Goal: Browse casually: Explore the website without a specific task or goal

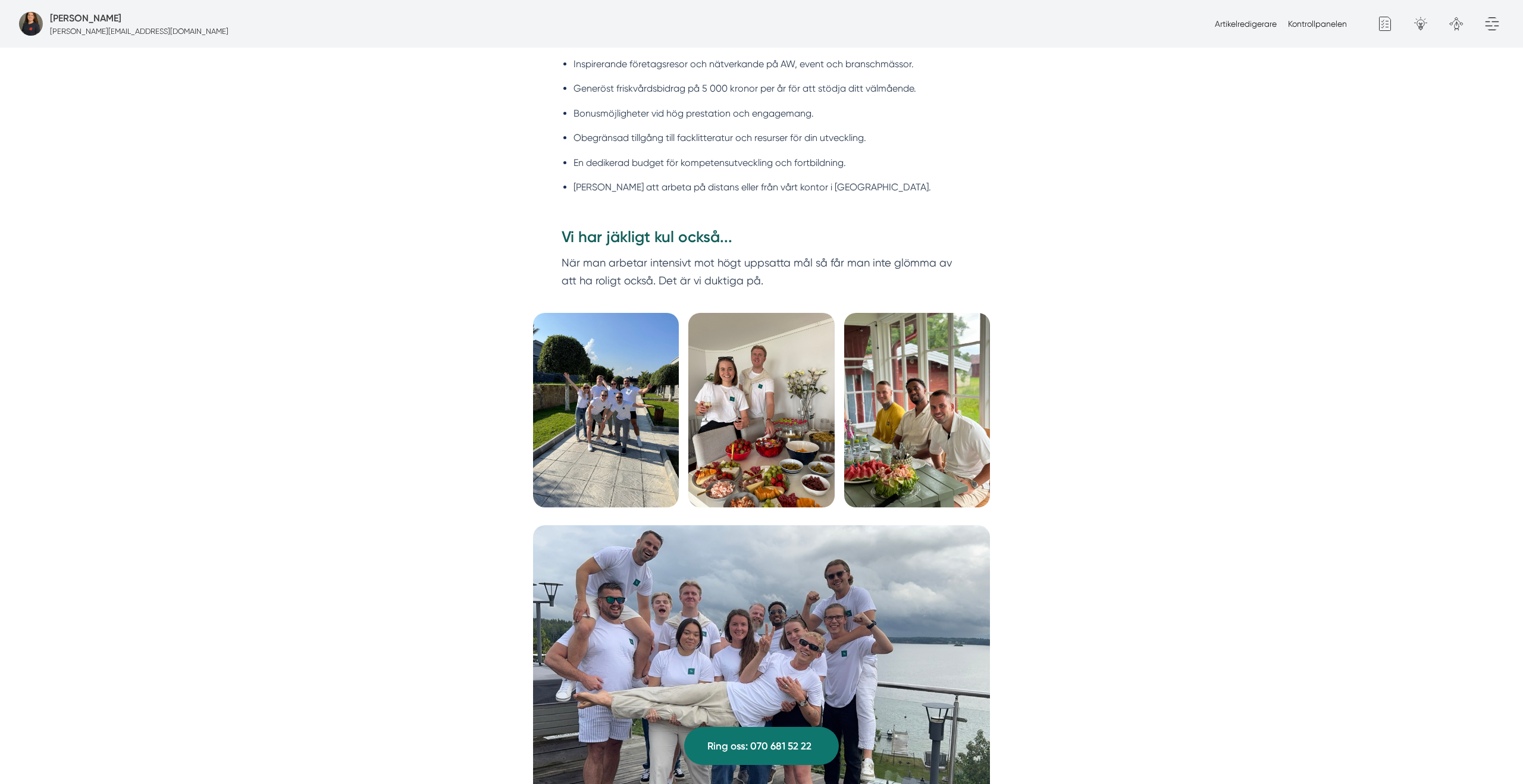
scroll to position [1278, 0]
click at [605, 441] on img at bounding box center [606, 408] width 146 height 195
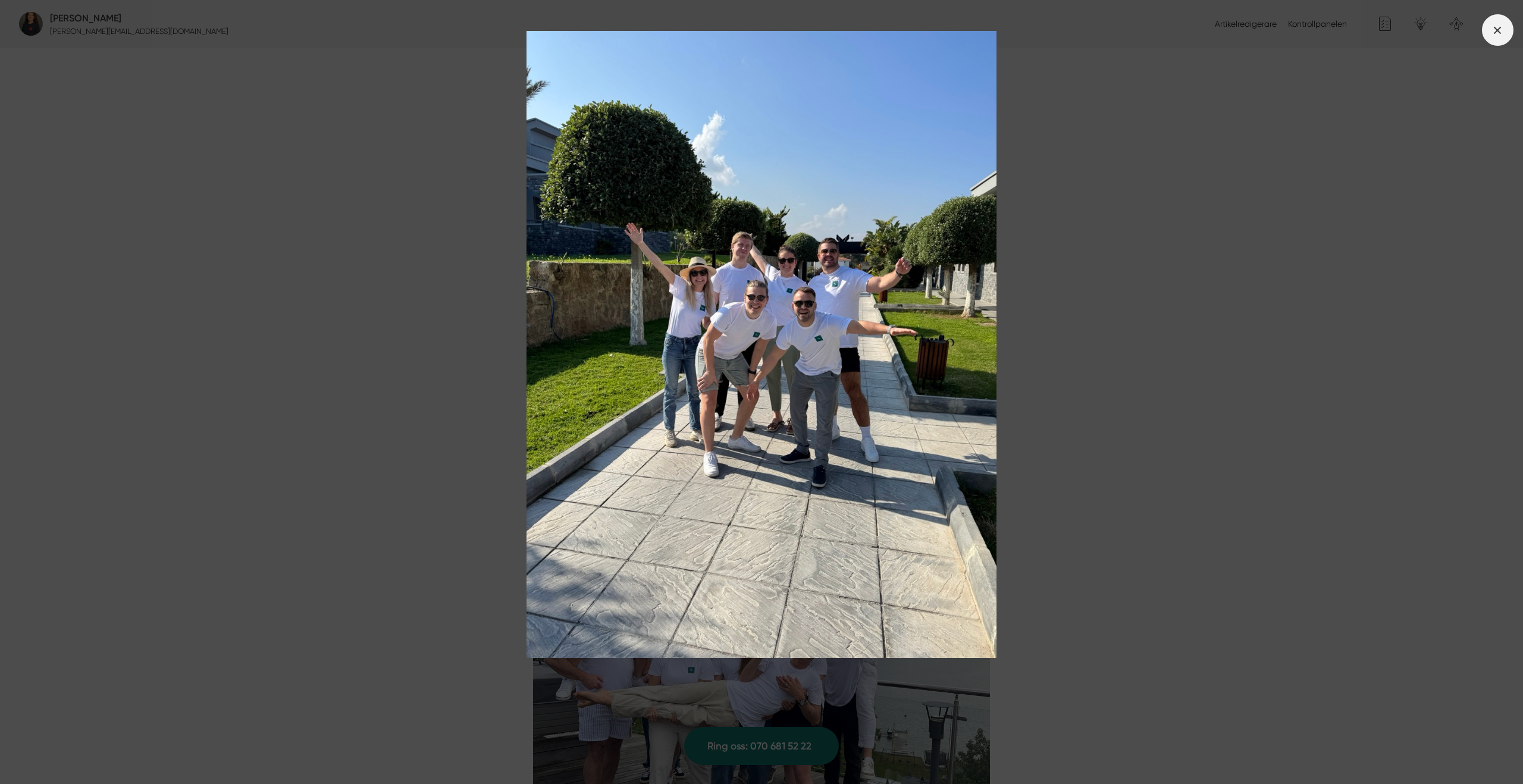
click at [1494, 32] on icon at bounding box center [1497, 30] width 13 height 13
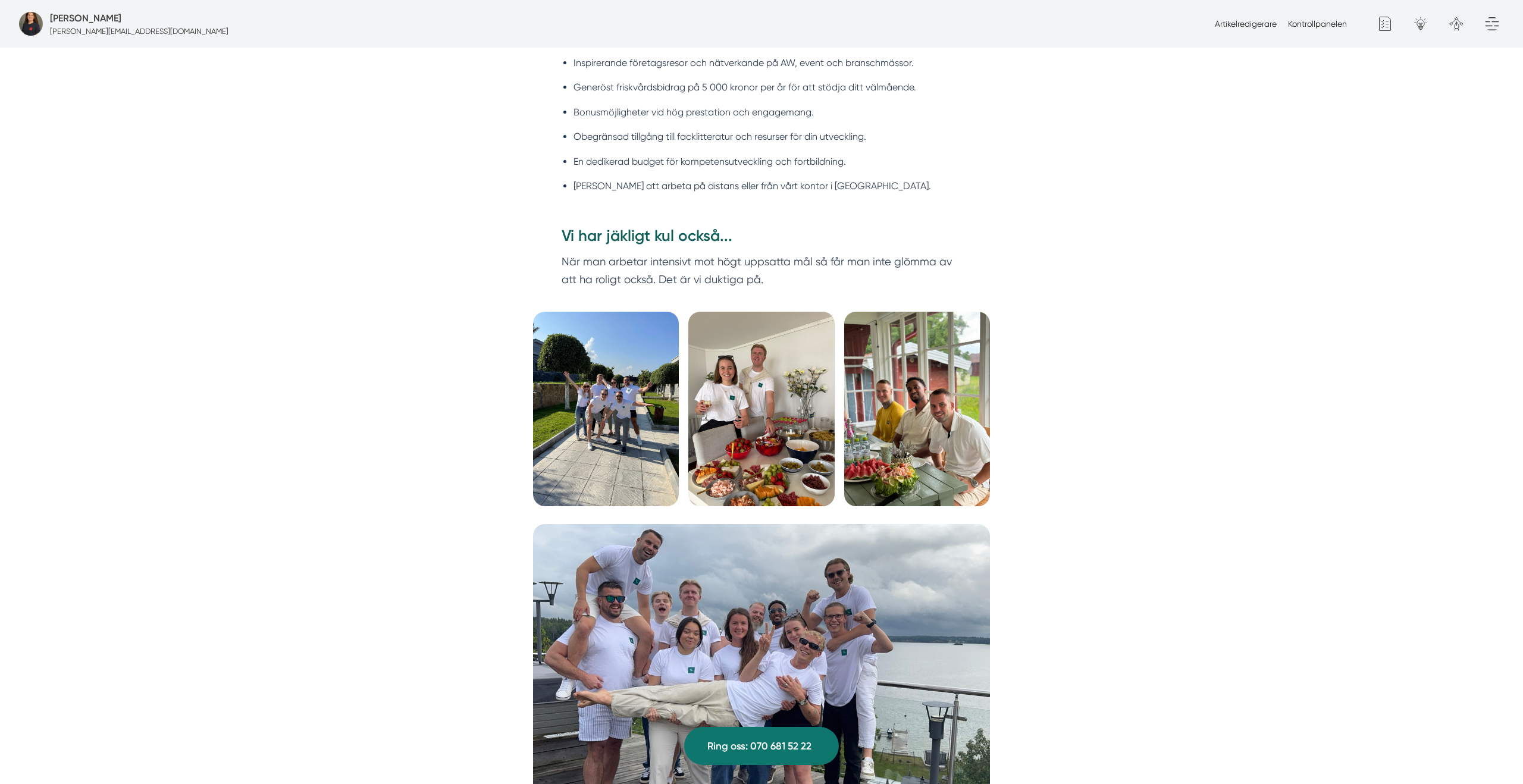
click at [760, 402] on img at bounding box center [761, 408] width 146 height 195
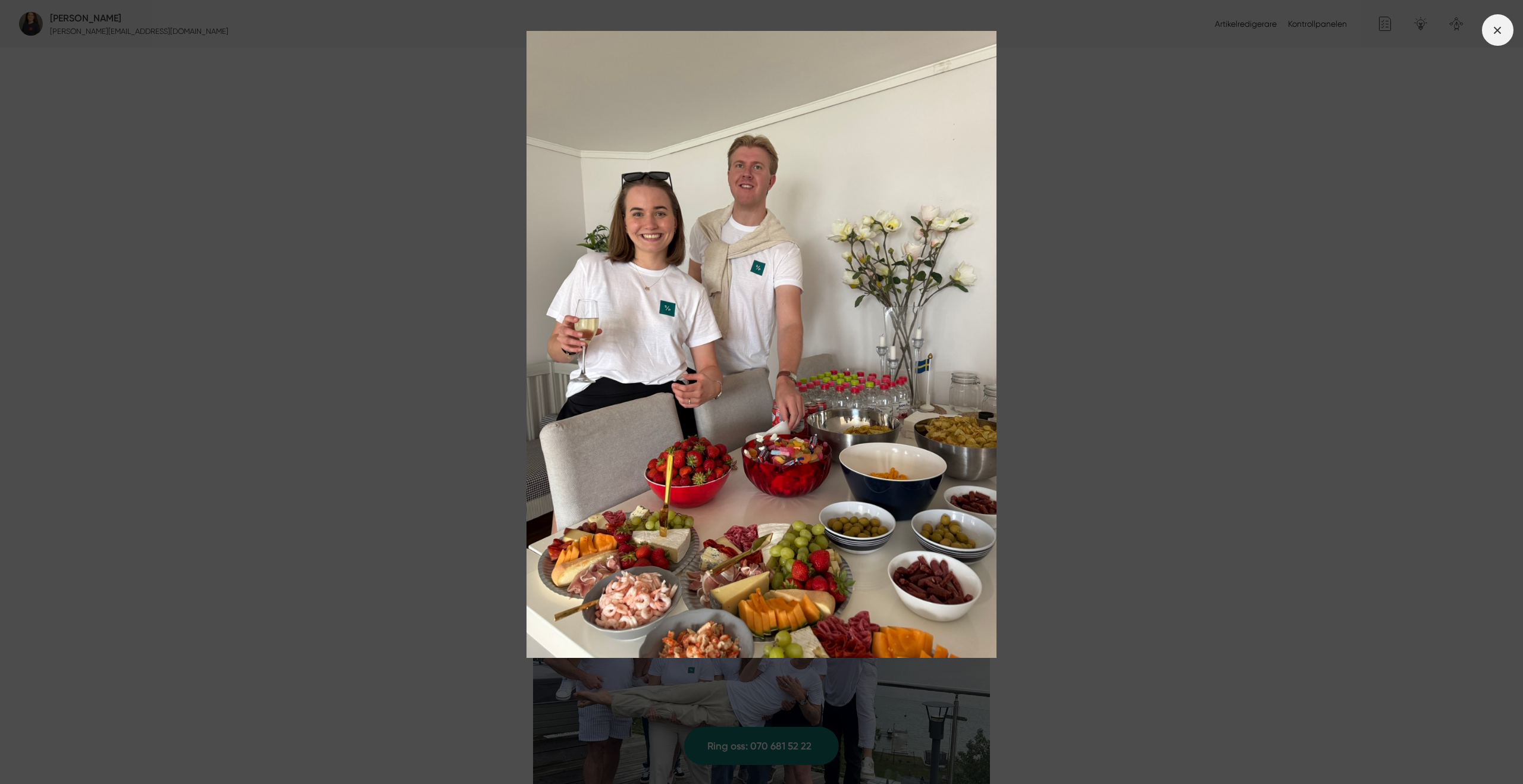
click at [1500, 38] on span at bounding box center [1498, 30] width 32 height 32
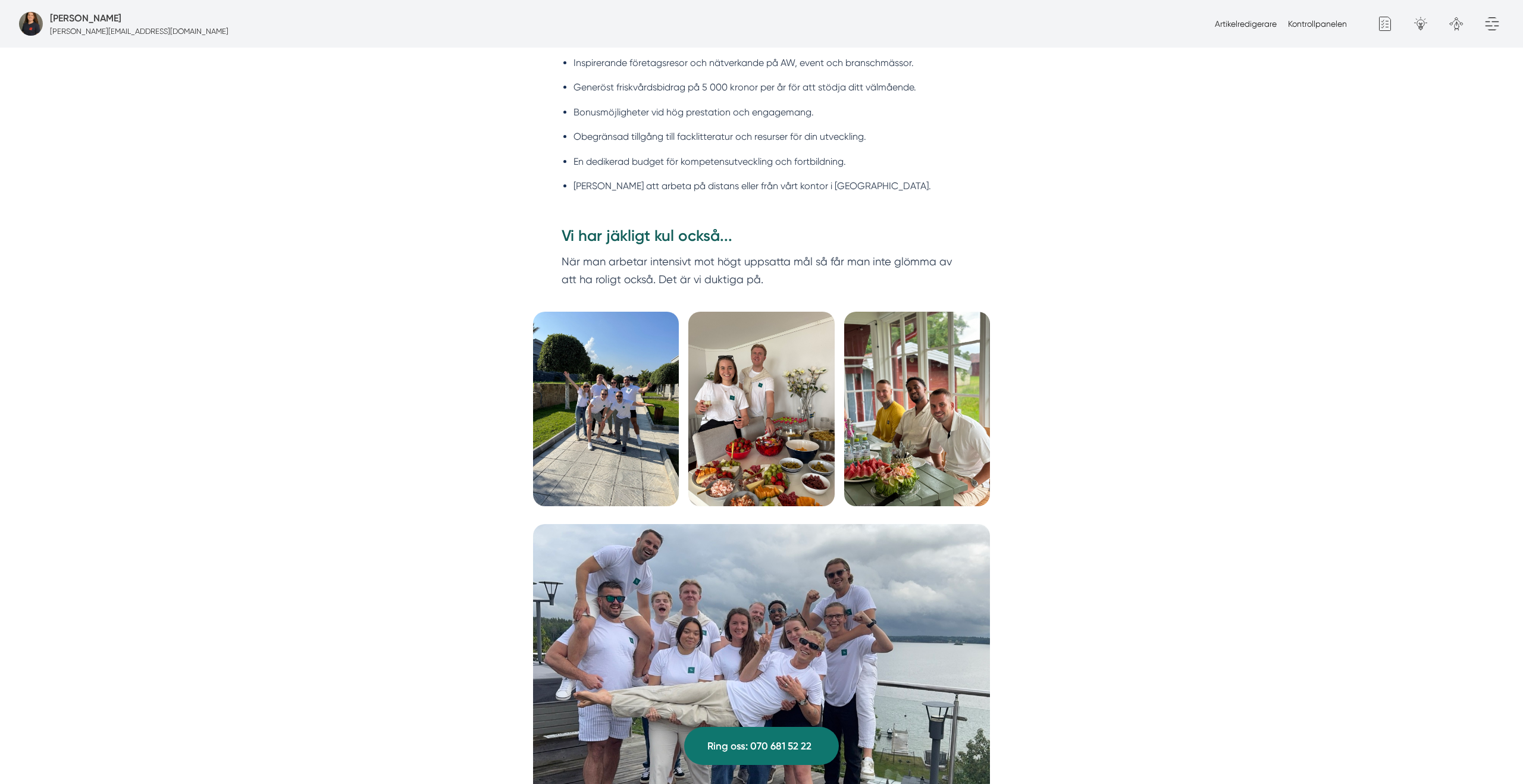
click at [924, 403] on img at bounding box center [917, 408] width 146 height 195
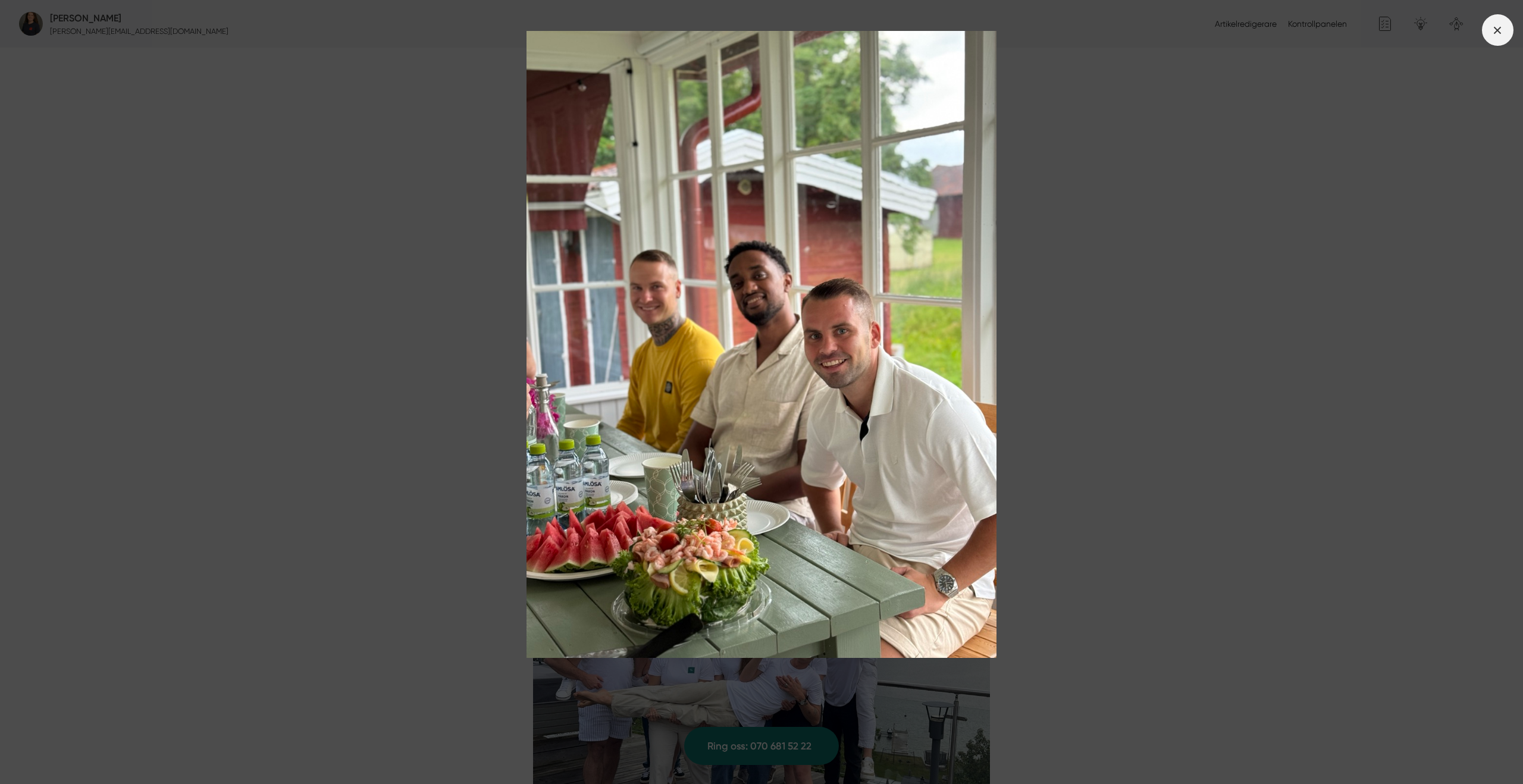
click at [1500, 34] on icon at bounding box center [1497, 30] width 13 height 13
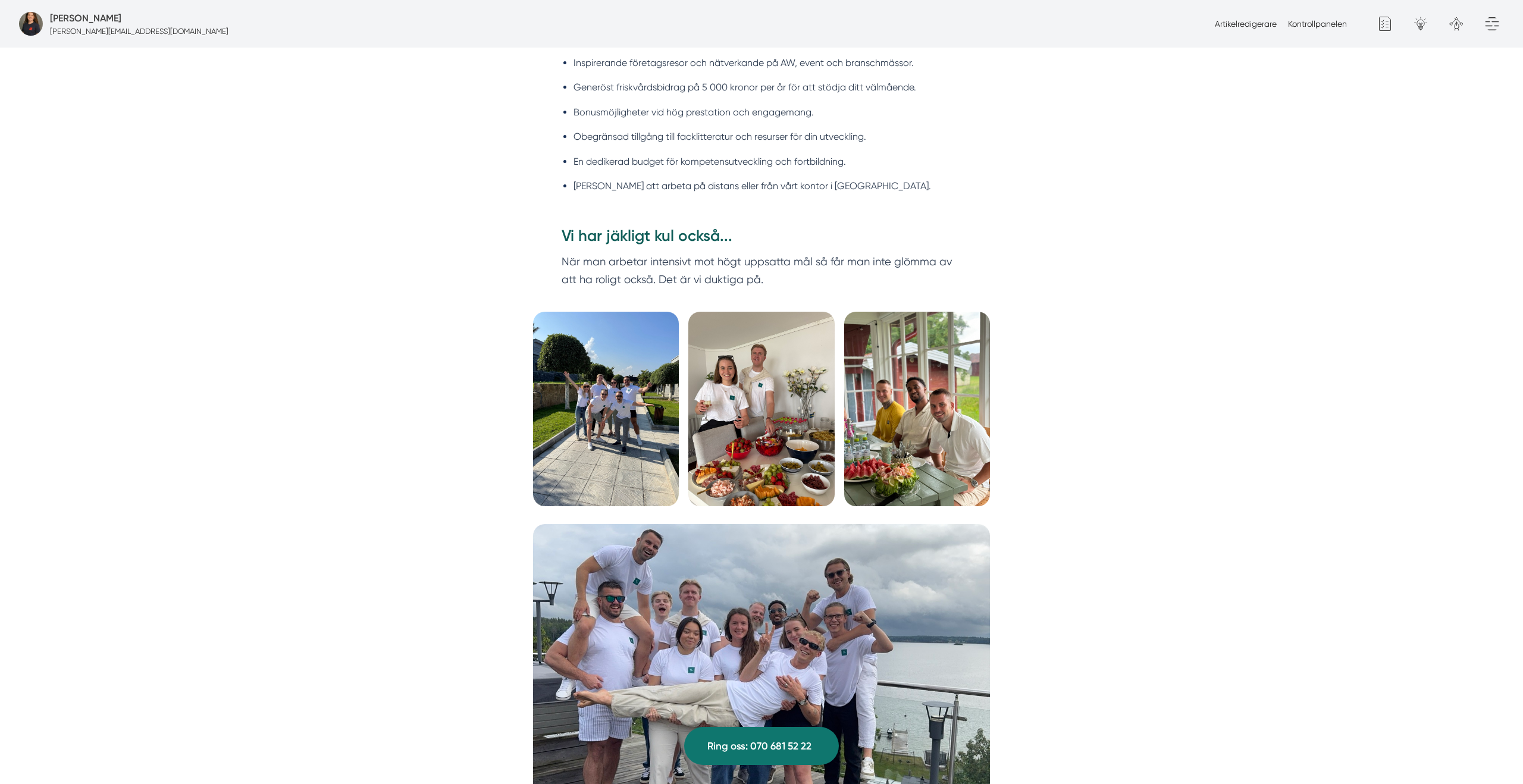
click at [781, 607] on img at bounding box center [762, 678] width 457 height 309
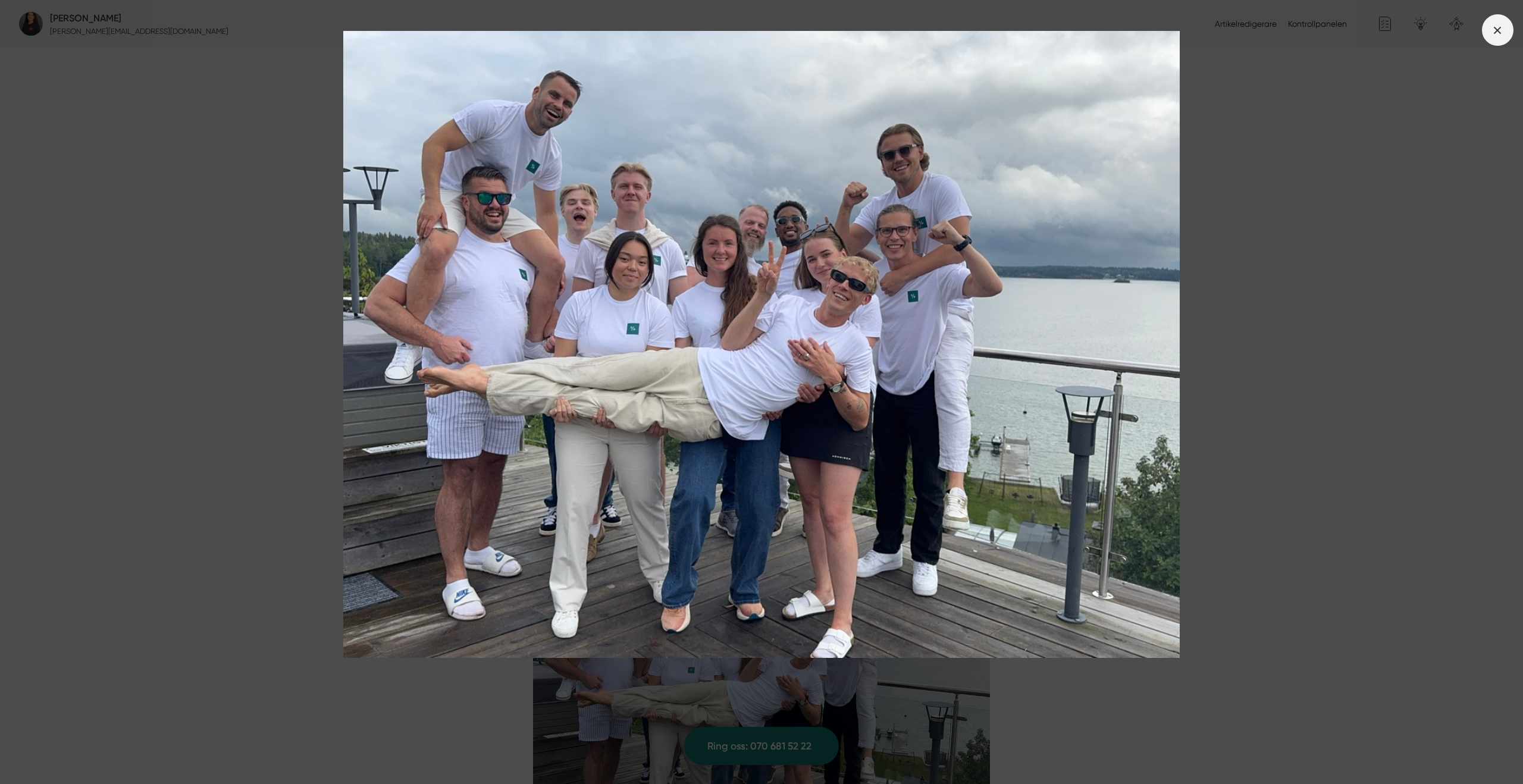
click at [1494, 38] on span at bounding box center [1498, 30] width 32 height 32
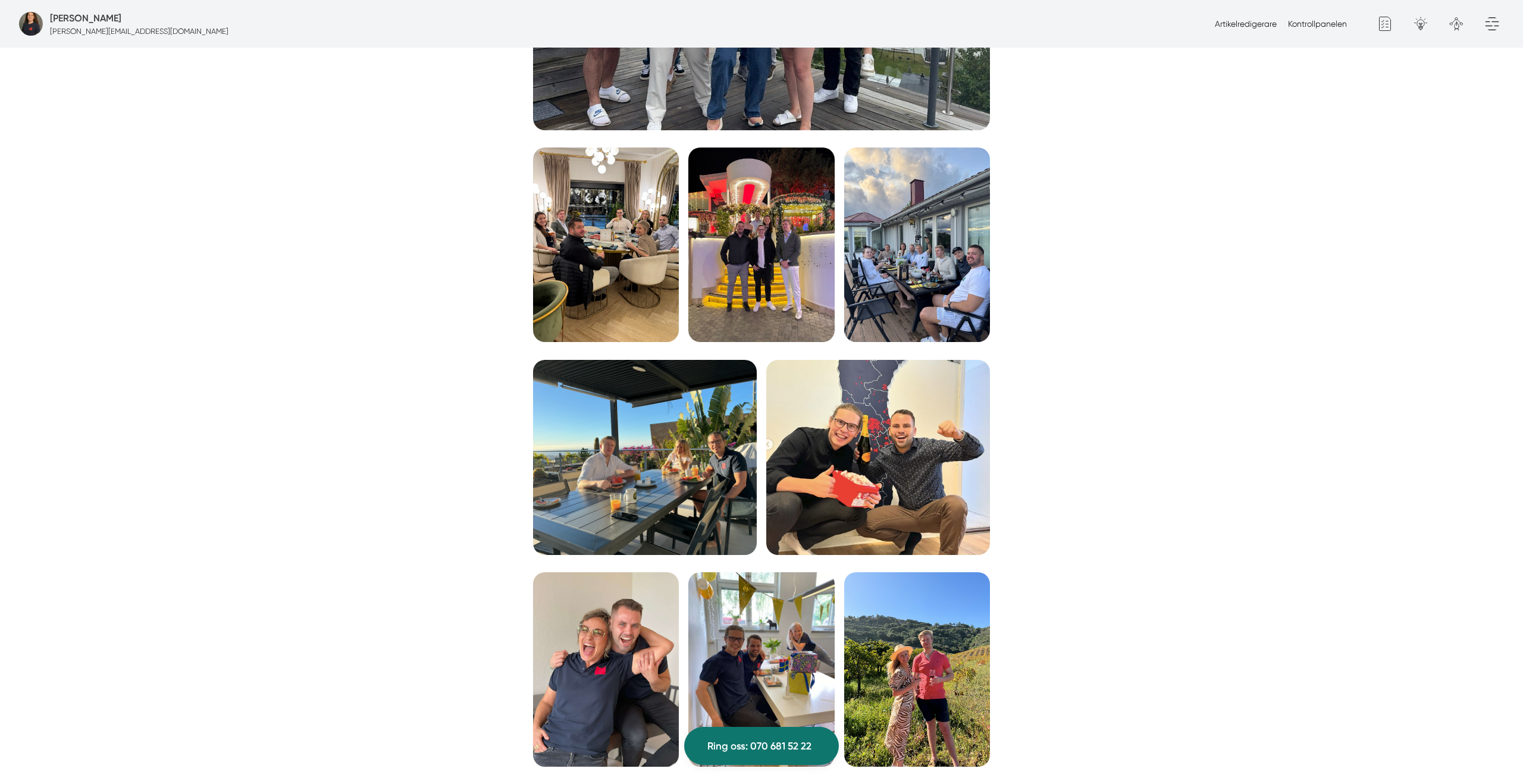
scroll to position [1982, 0]
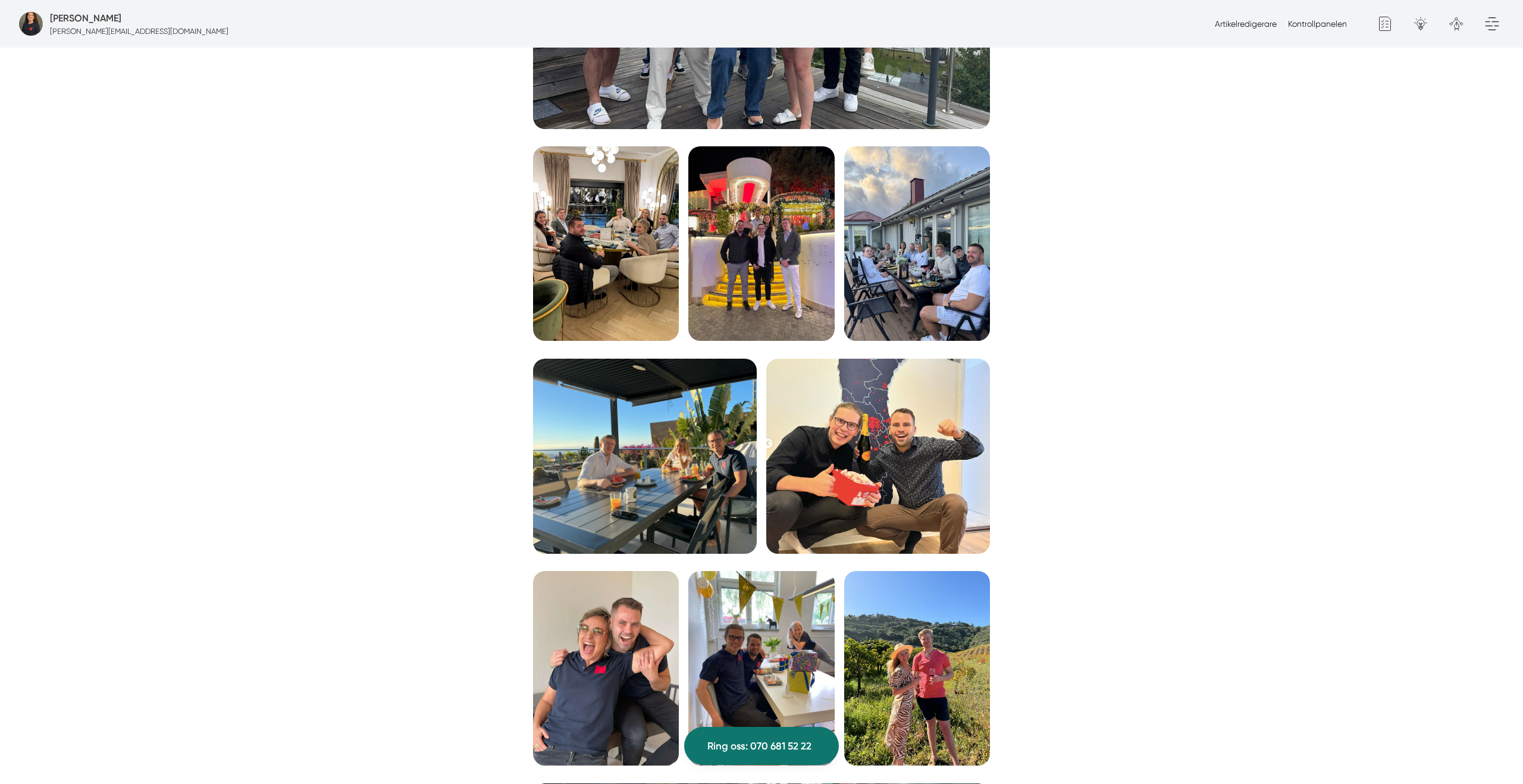
click at [621, 251] on img at bounding box center [606, 243] width 146 height 195
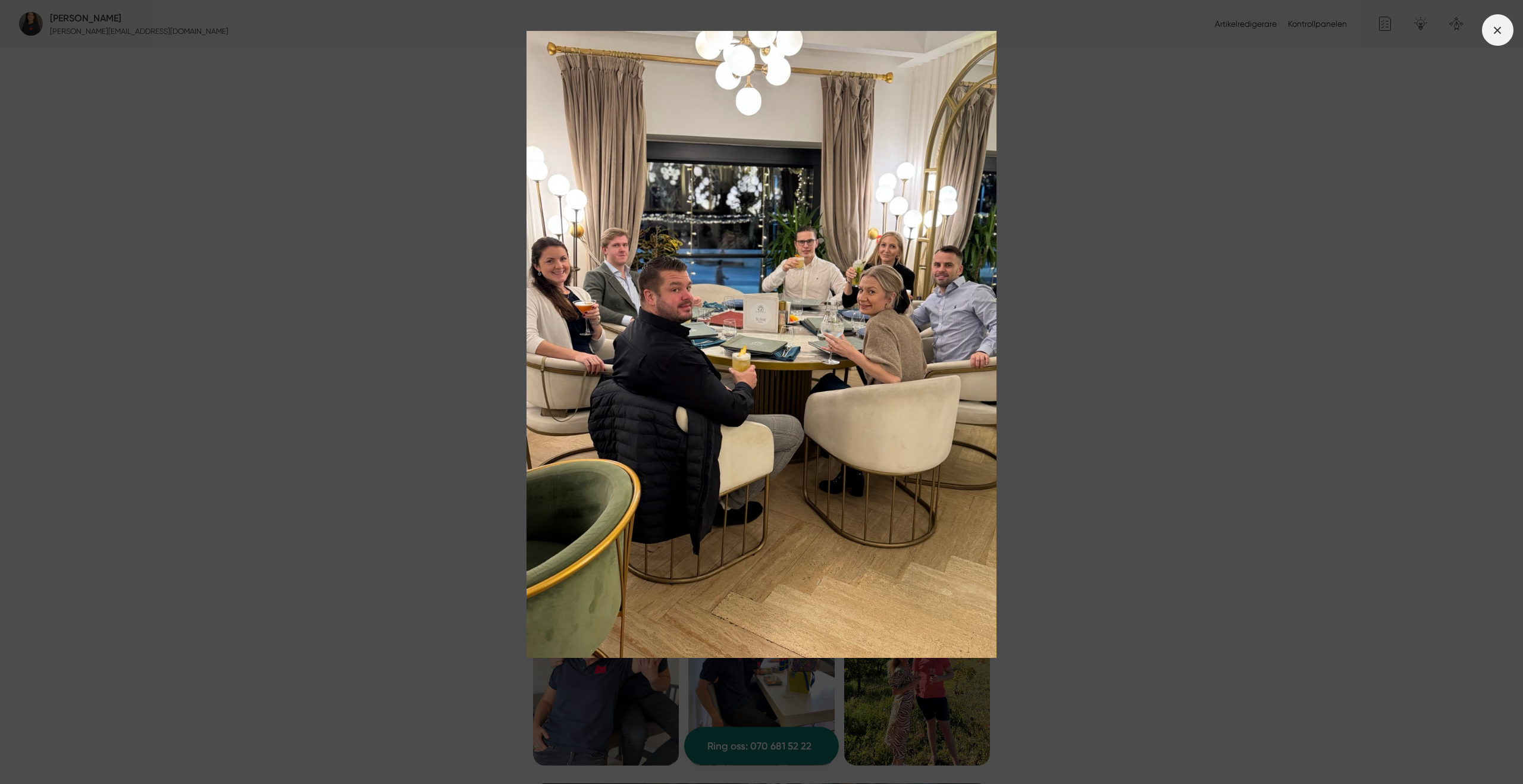
click at [1502, 37] on span at bounding box center [1498, 30] width 32 height 32
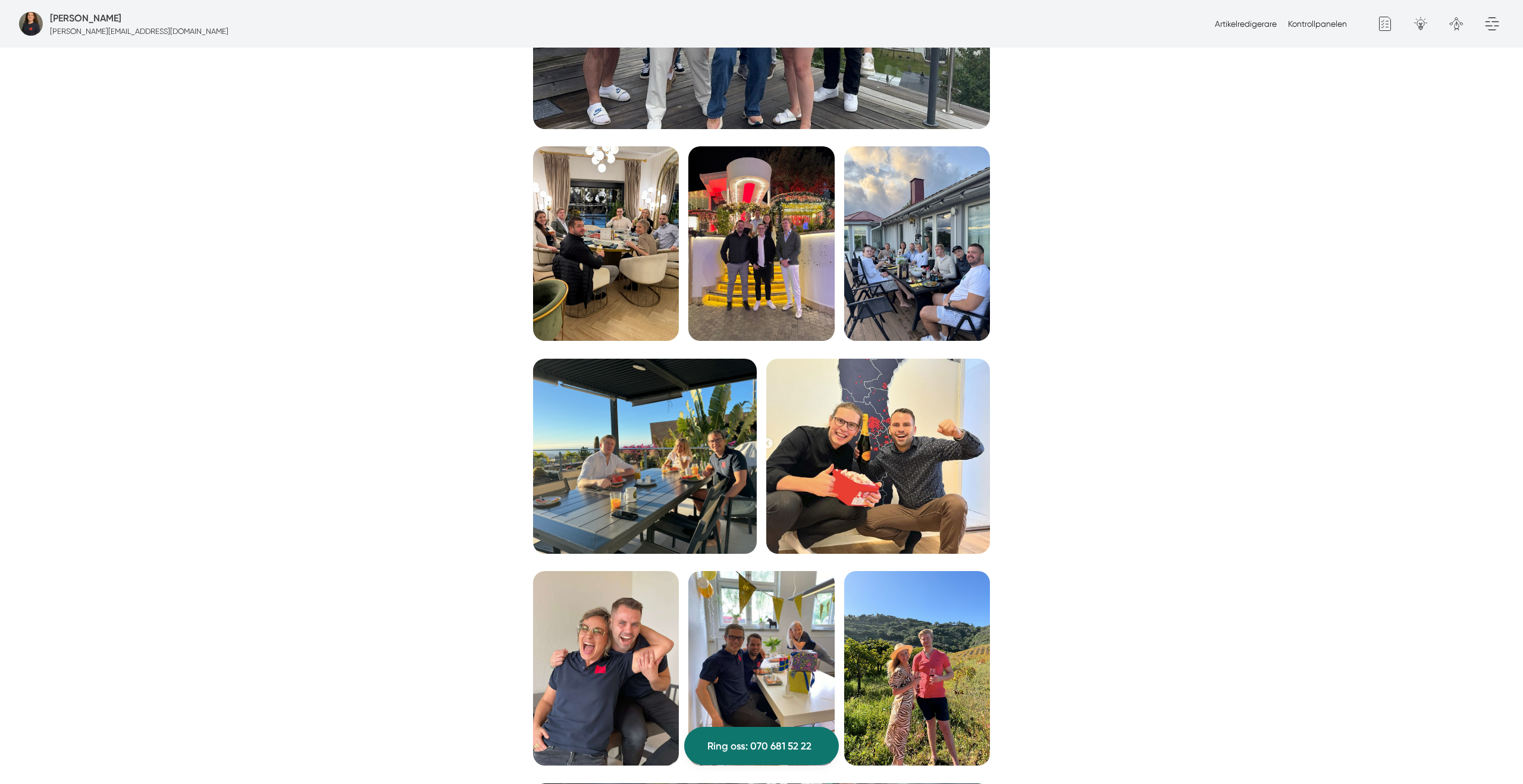
click at [781, 250] on img at bounding box center [761, 243] width 146 height 195
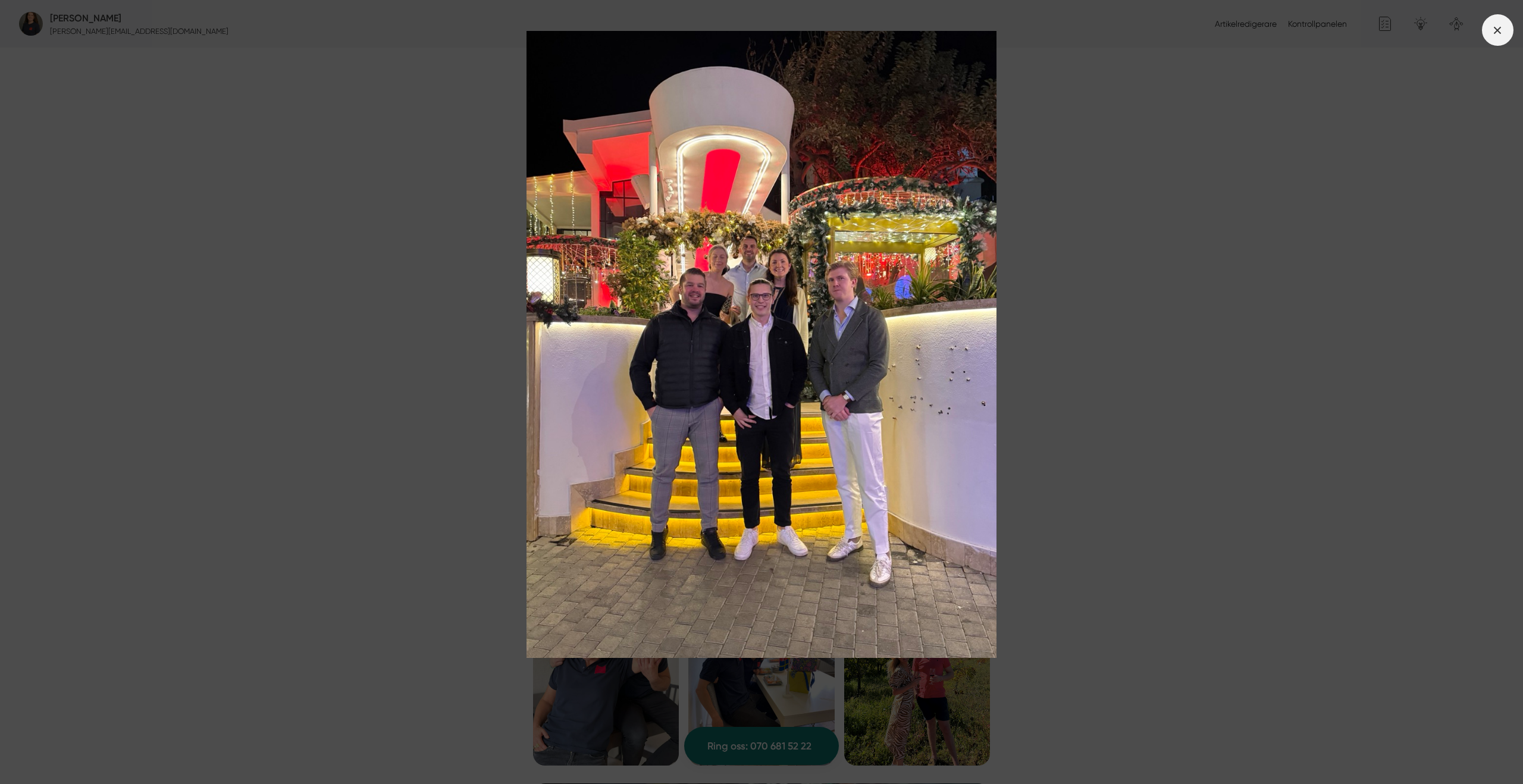
click at [1493, 31] on icon at bounding box center [1497, 30] width 13 height 13
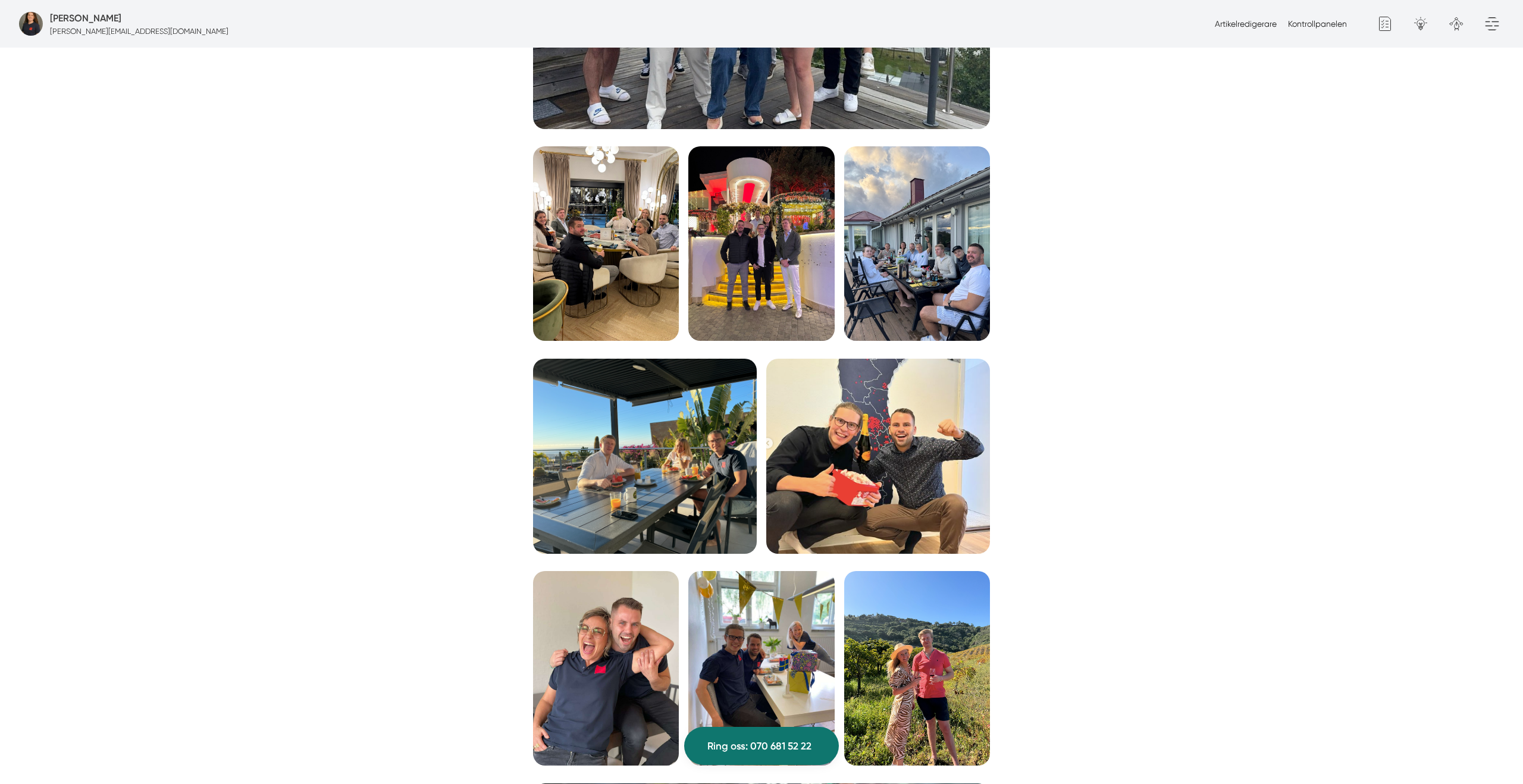
click at [945, 240] on img at bounding box center [917, 243] width 146 height 195
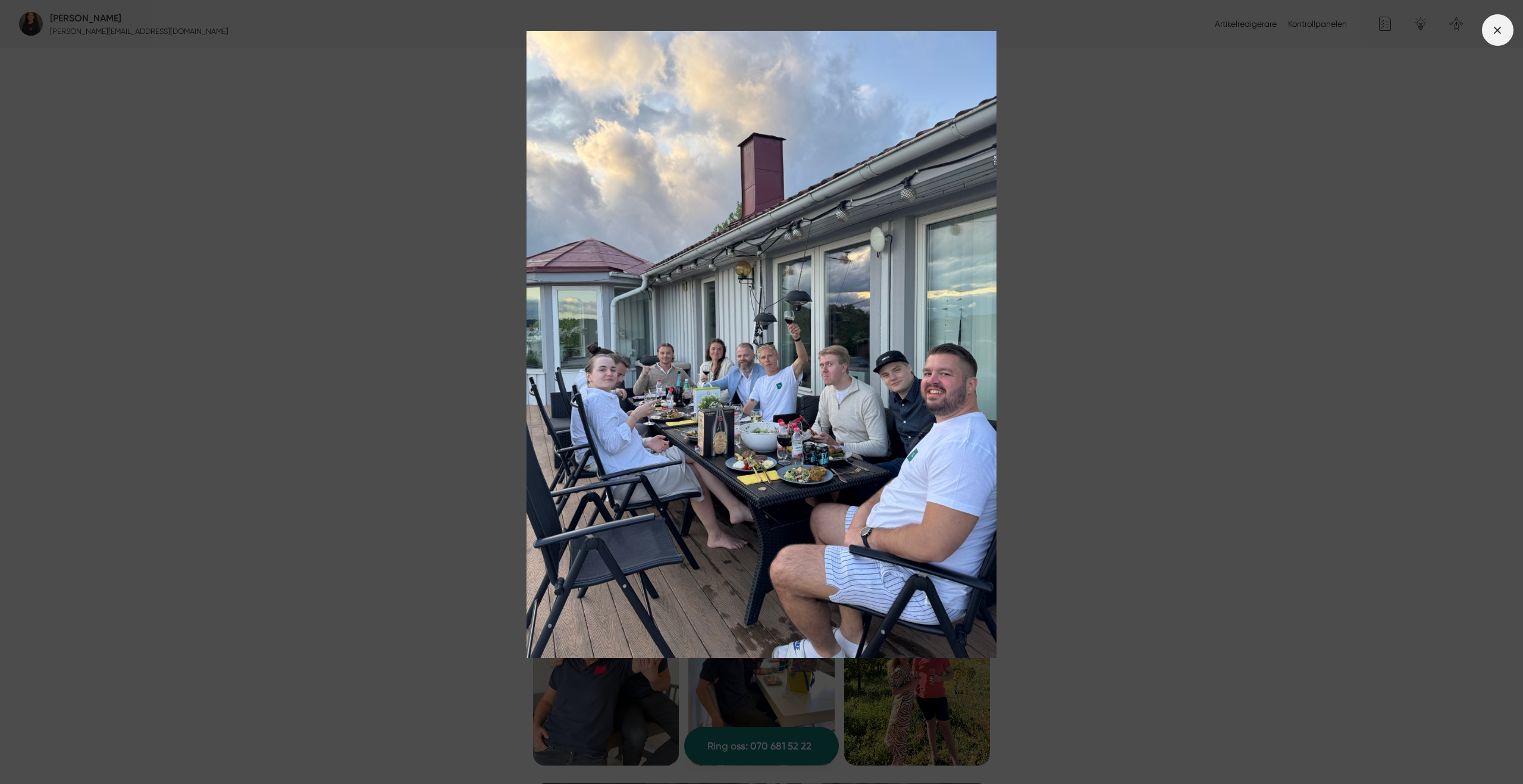
click at [1498, 31] on line at bounding box center [1497, 30] width 6 height 6
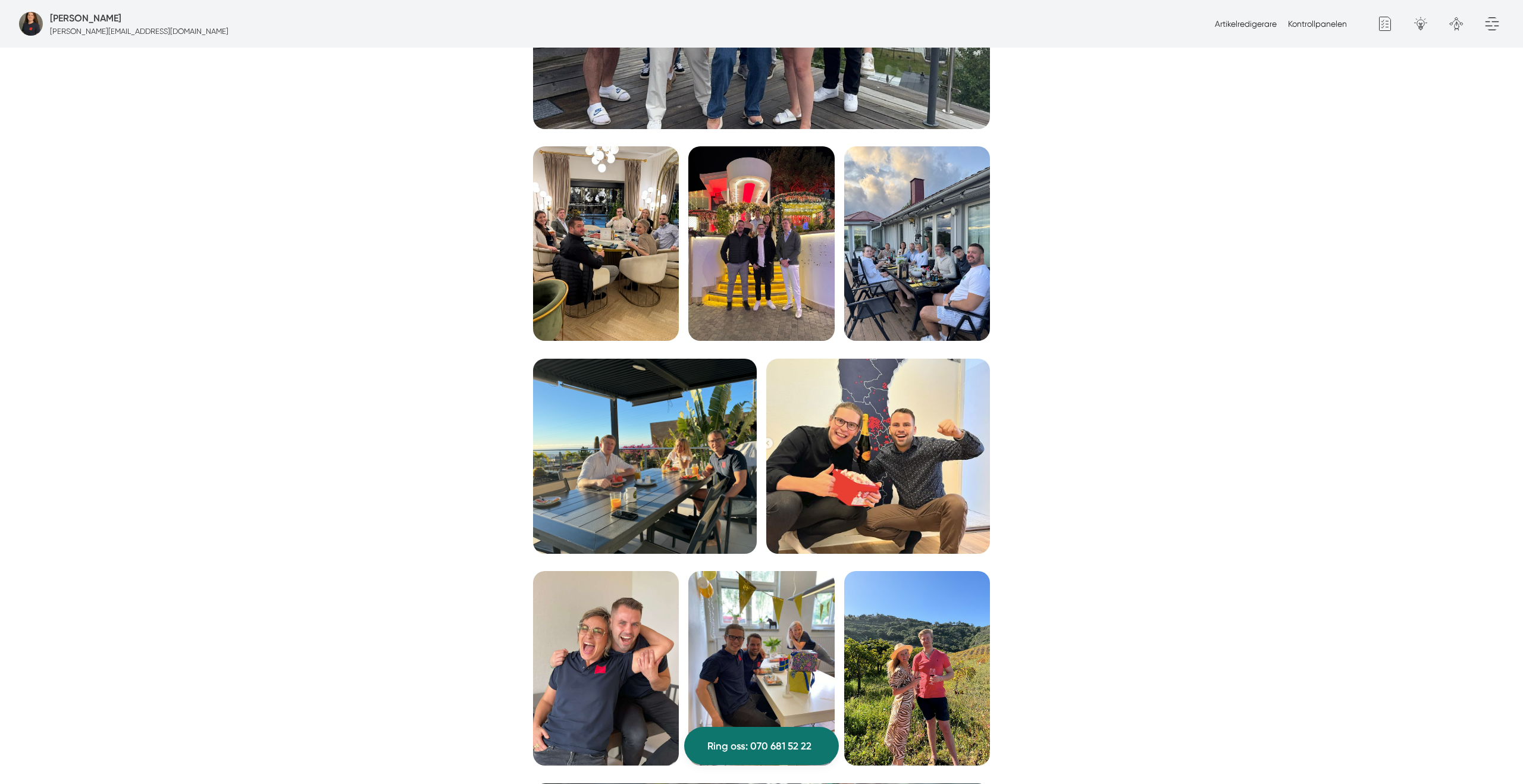
click at [657, 455] on img at bounding box center [645, 456] width 224 height 195
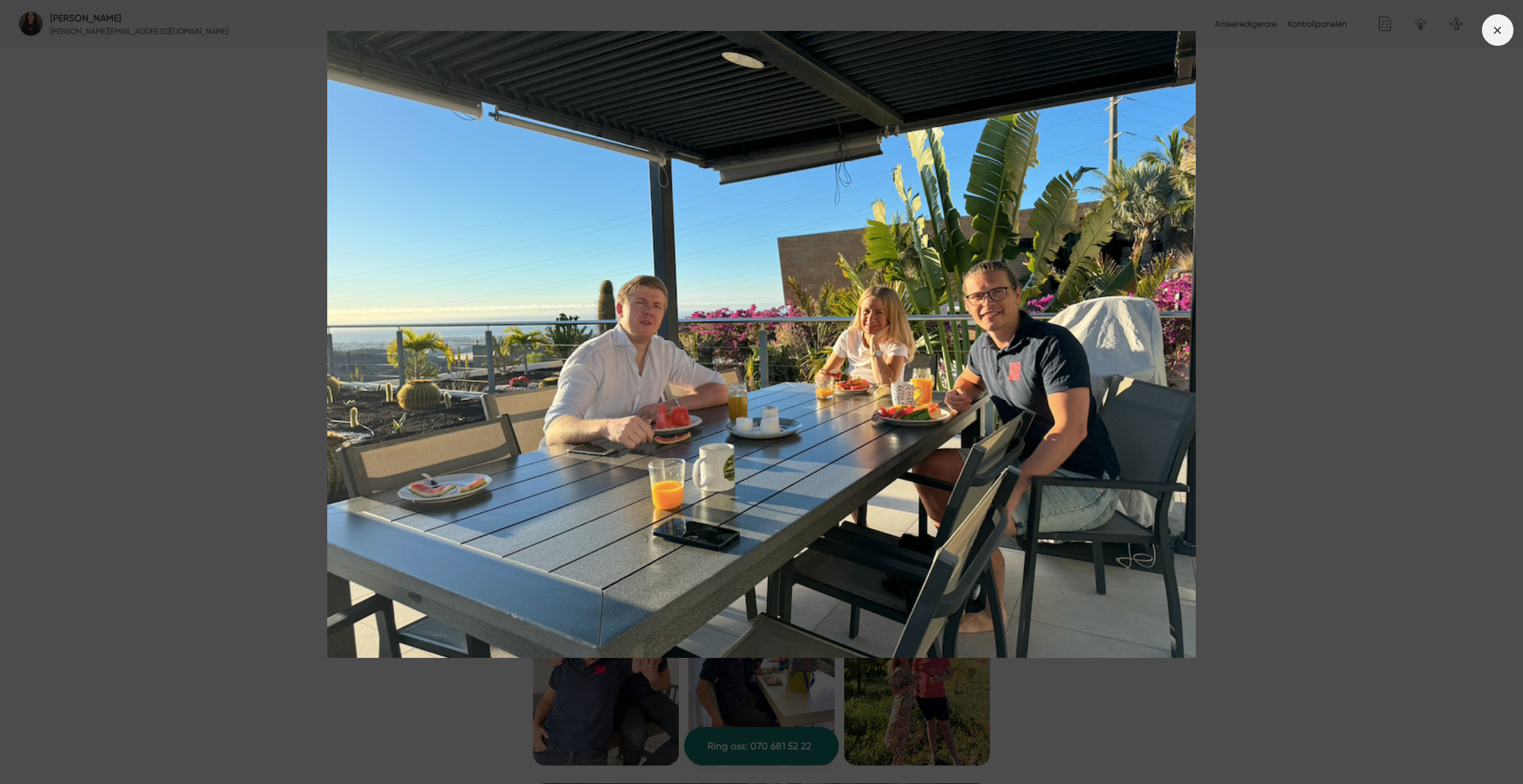
click at [1498, 29] on line at bounding box center [1497, 30] width 6 height 6
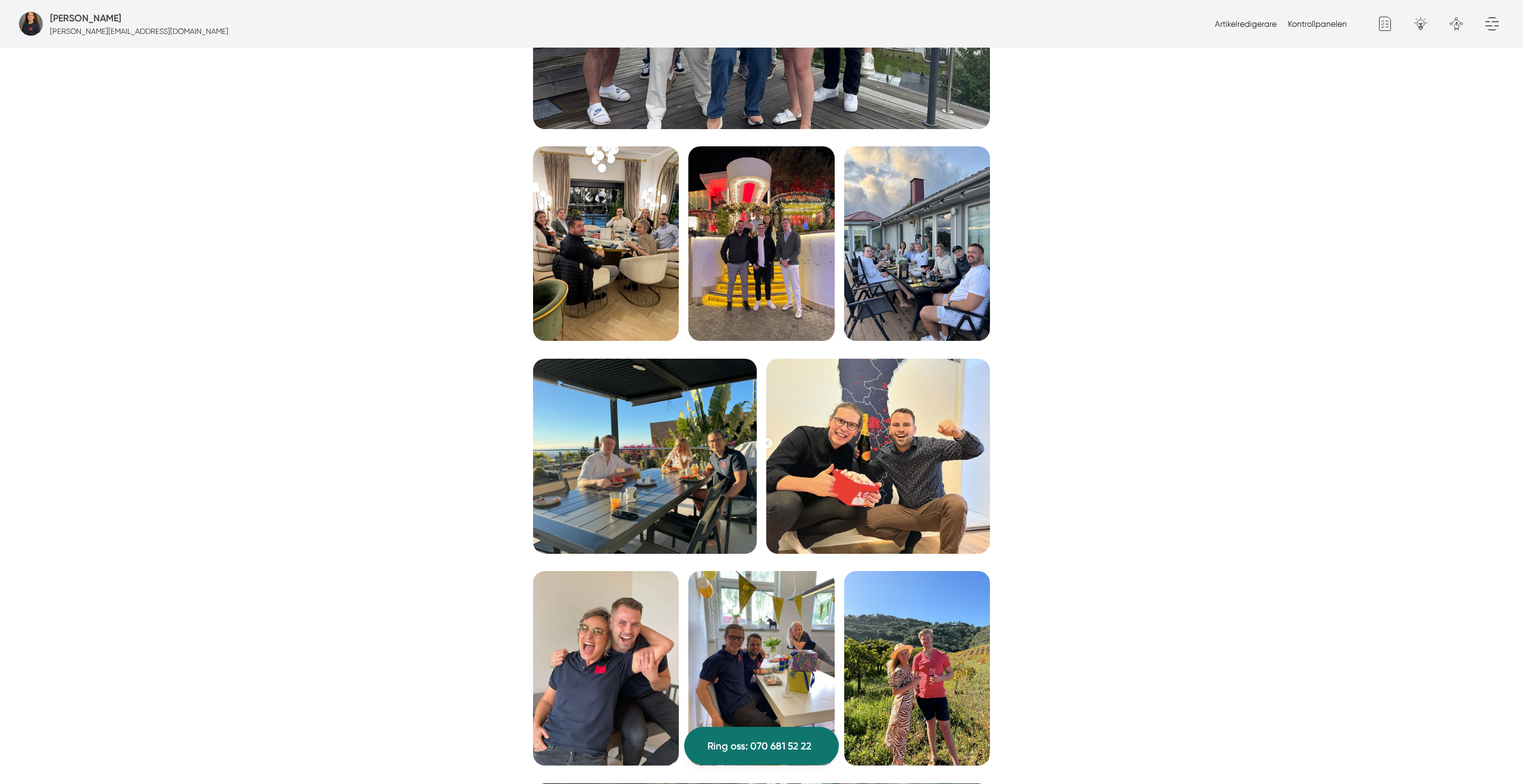
click at [889, 453] on img at bounding box center [878, 456] width 224 height 195
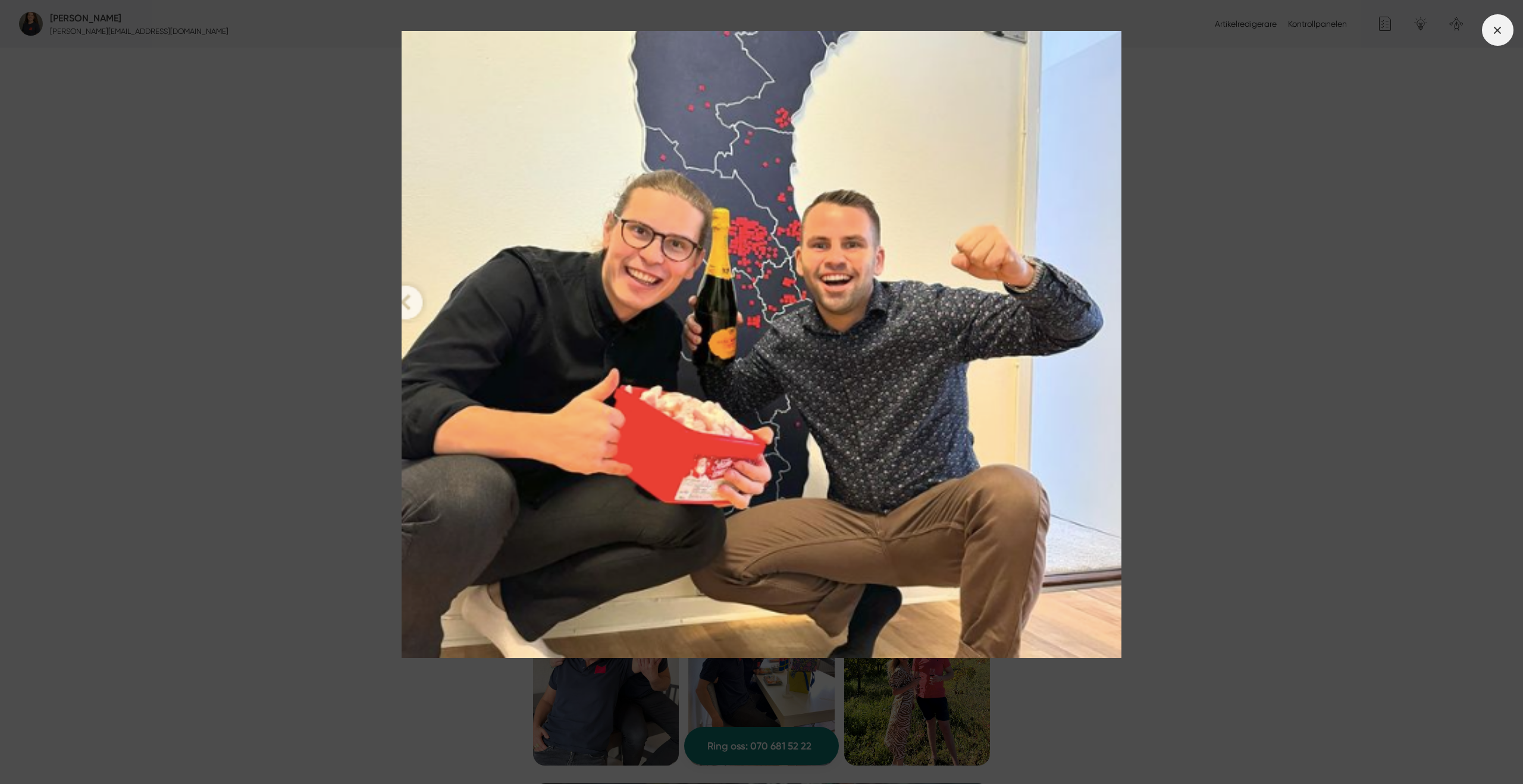
click at [1501, 38] on span at bounding box center [1498, 30] width 32 height 32
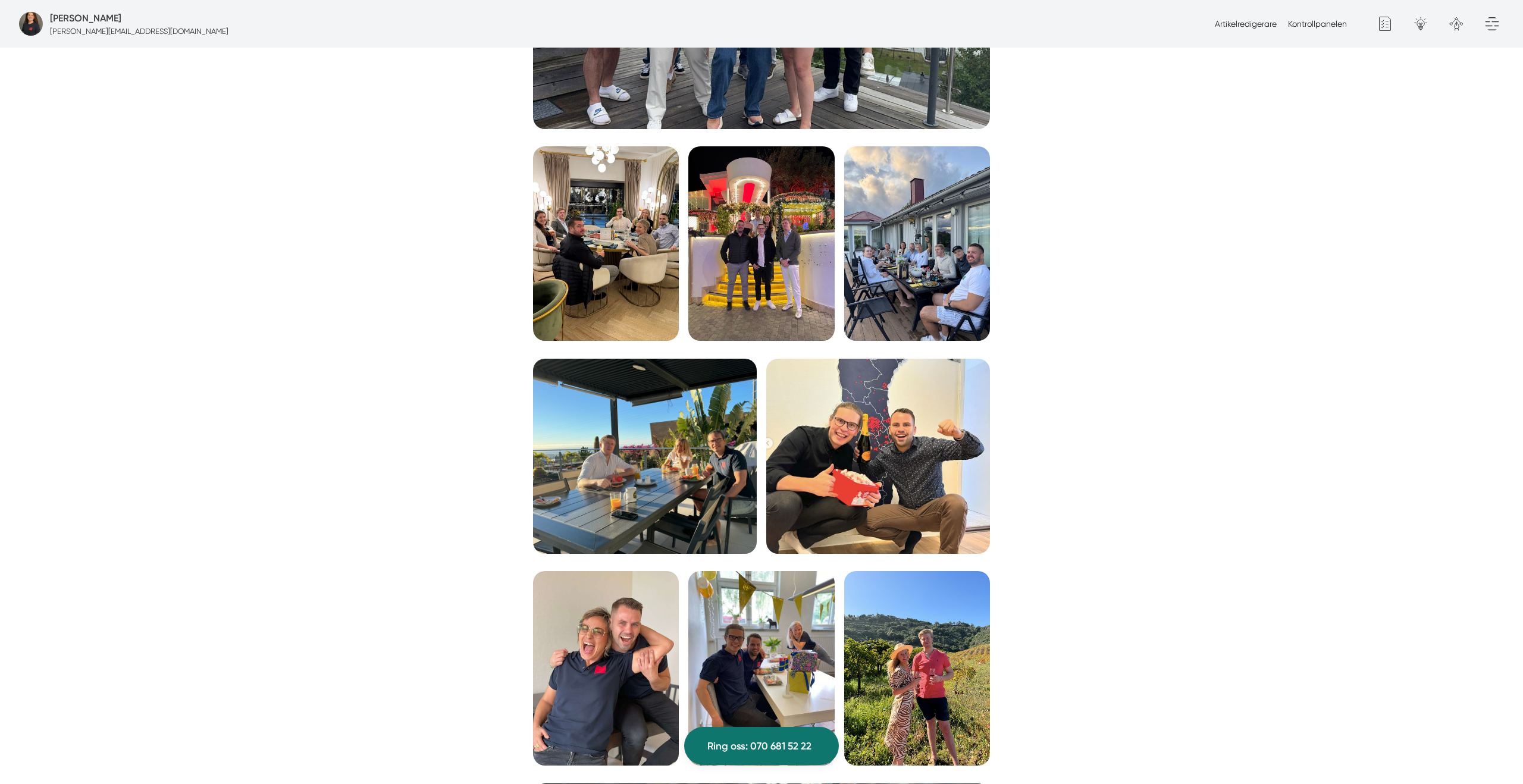
click at [589, 665] on img at bounding box center [606, 668] width 146 height 195
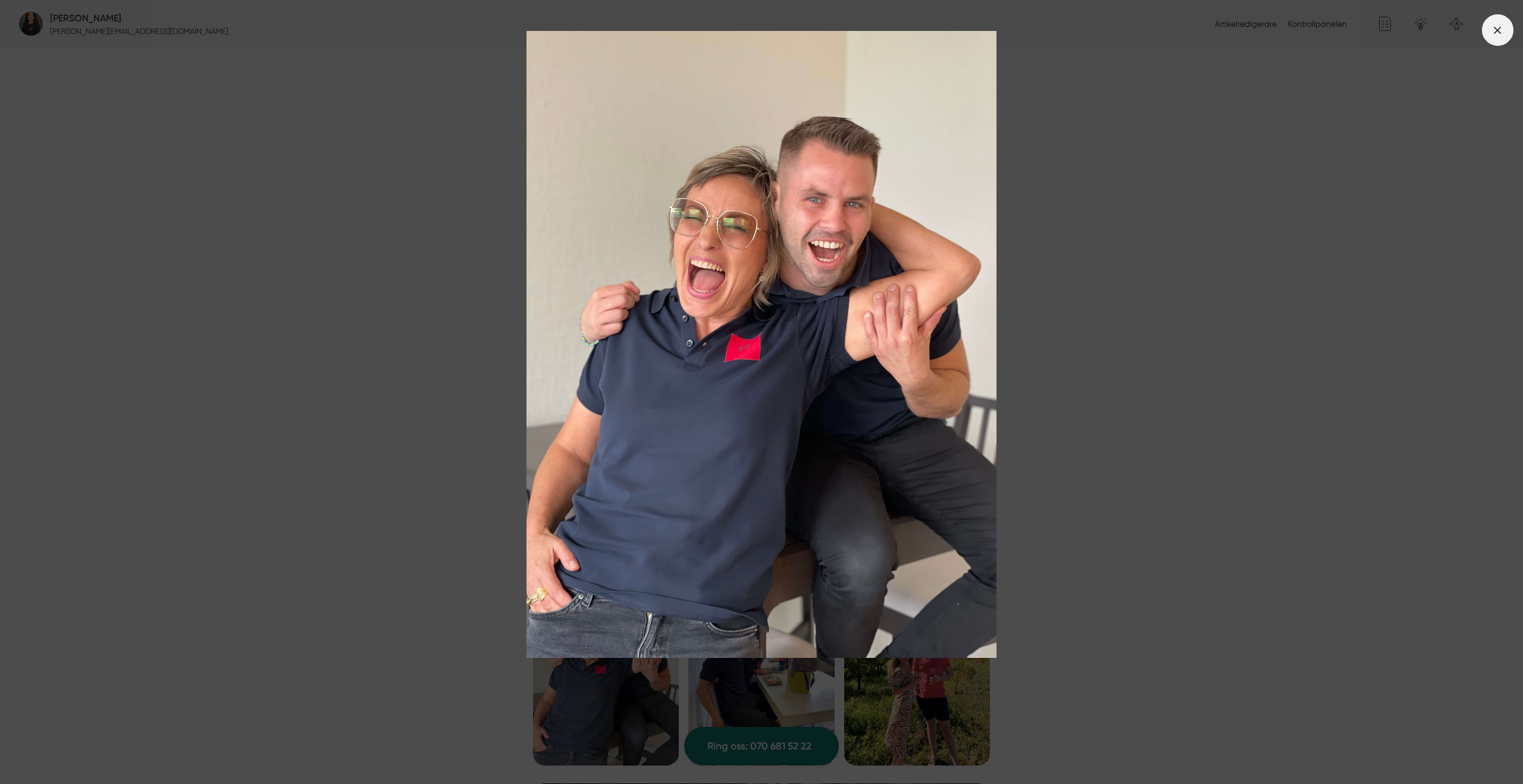
click at [1501, 35] on icon at bounding box center [1497, 30] width 13 height 13
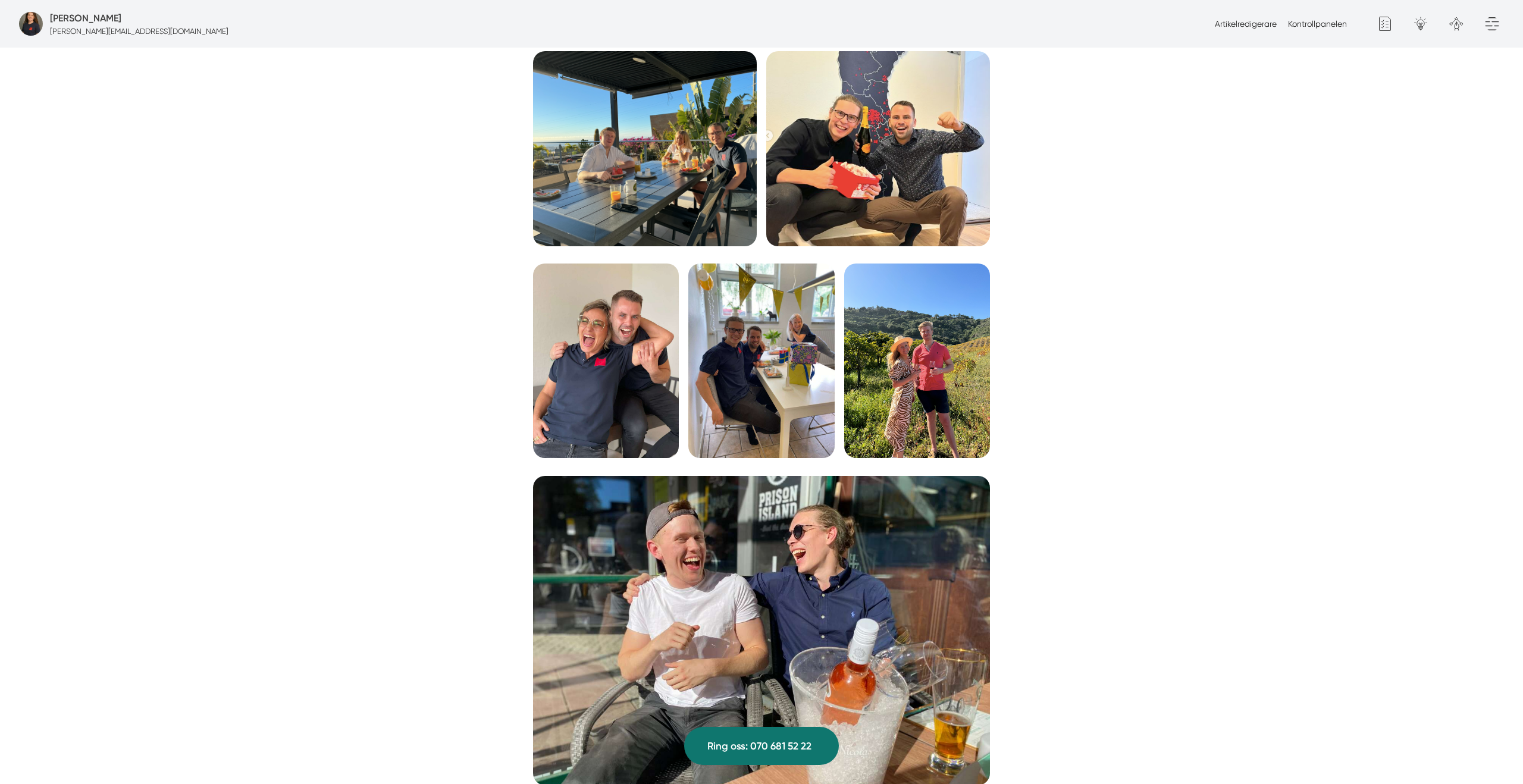
scroll to position [2290, 0]
click at [793, 369] on img at bounding box center [761, 360] width 146 height 195
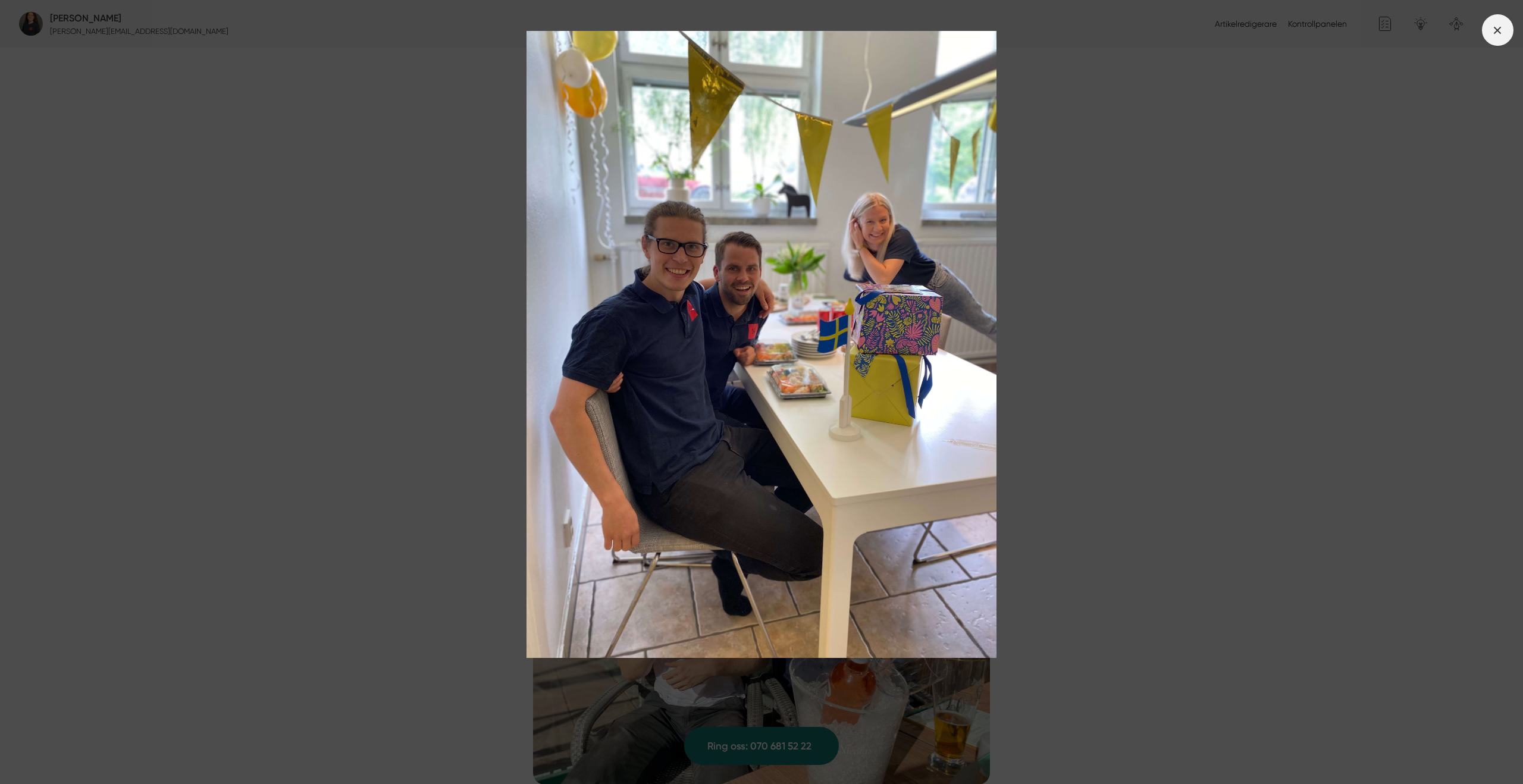
click at [1498, 32] on icon at bounding box center [1497, 30] width 13 height 13
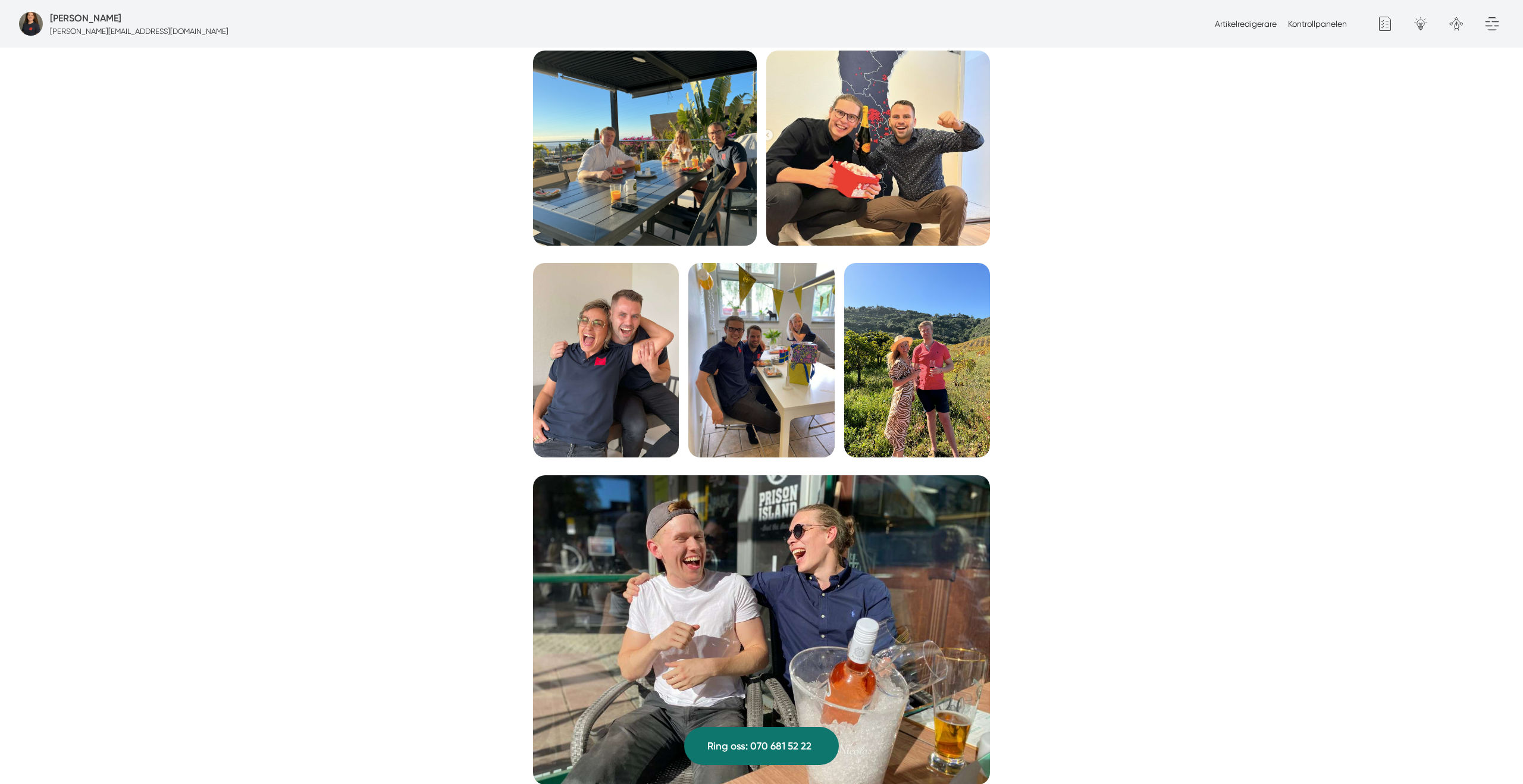
click at [914, 352] on img at bounding box center [917, 360] width 146 height 195
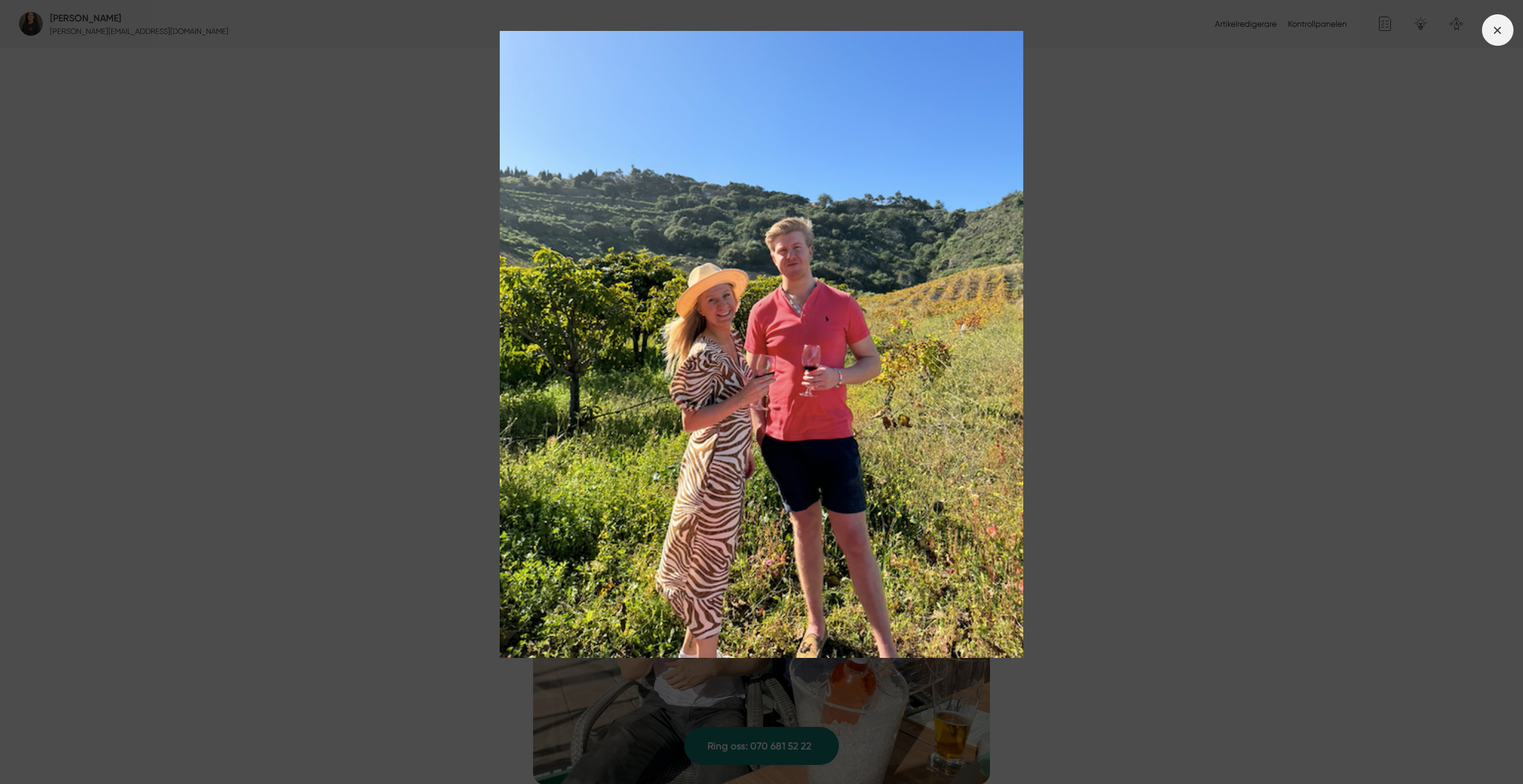
click at [1505, 35] on span at bounding box center [1498, 30] width 32 height 32
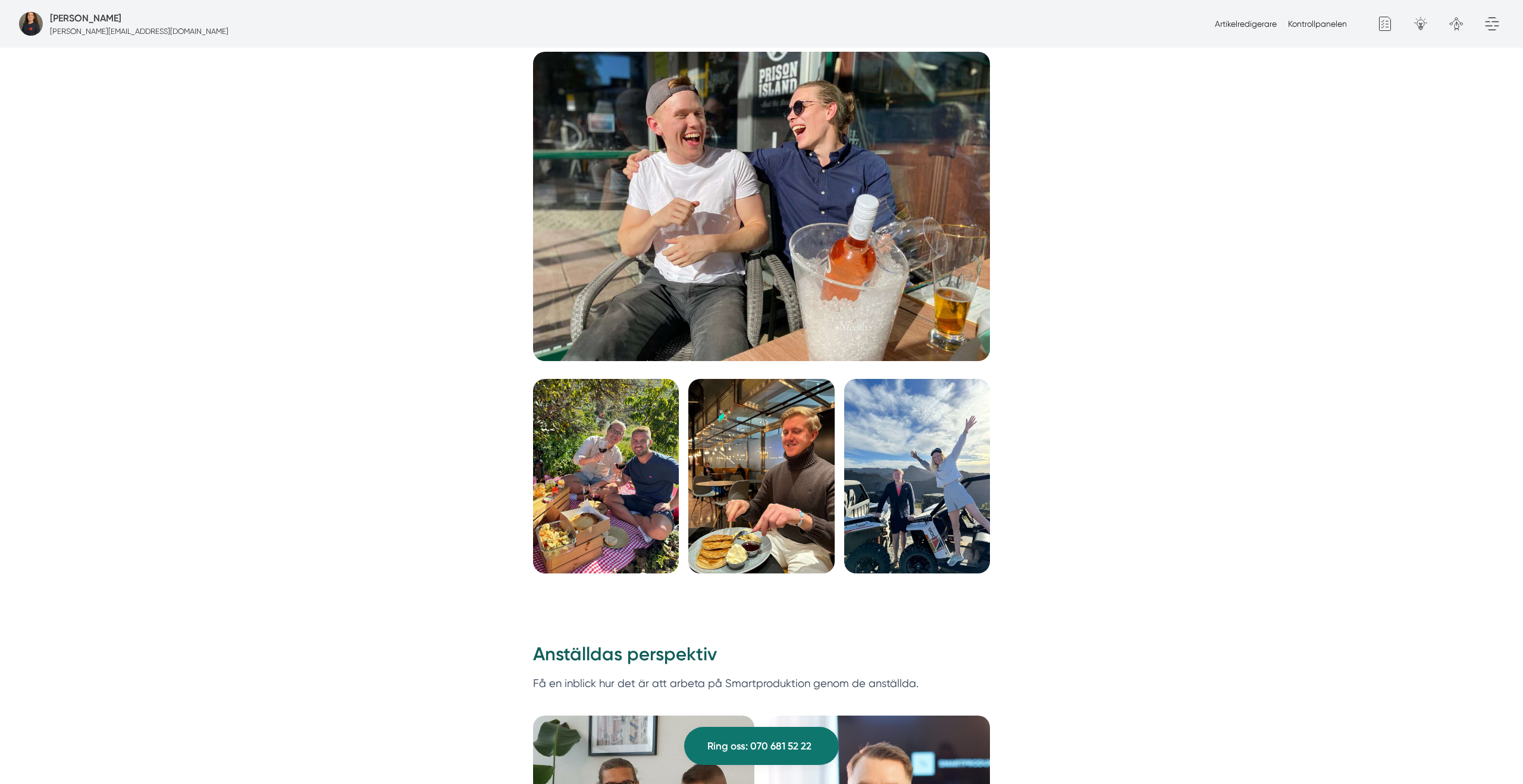
scroll to position [2718, 0]
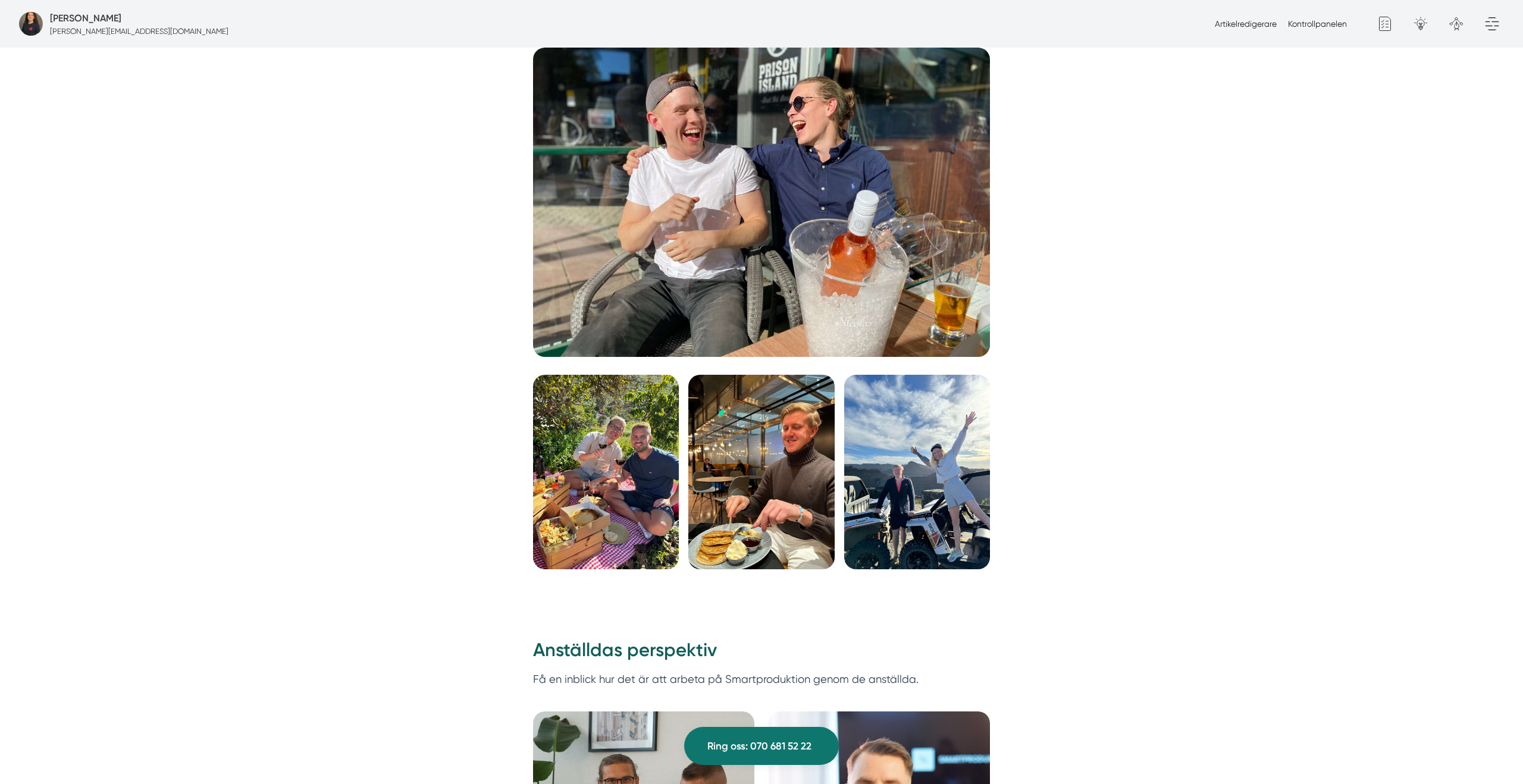
click at [907, 464] on img at bounding box center [917, 472] width 146 height 195
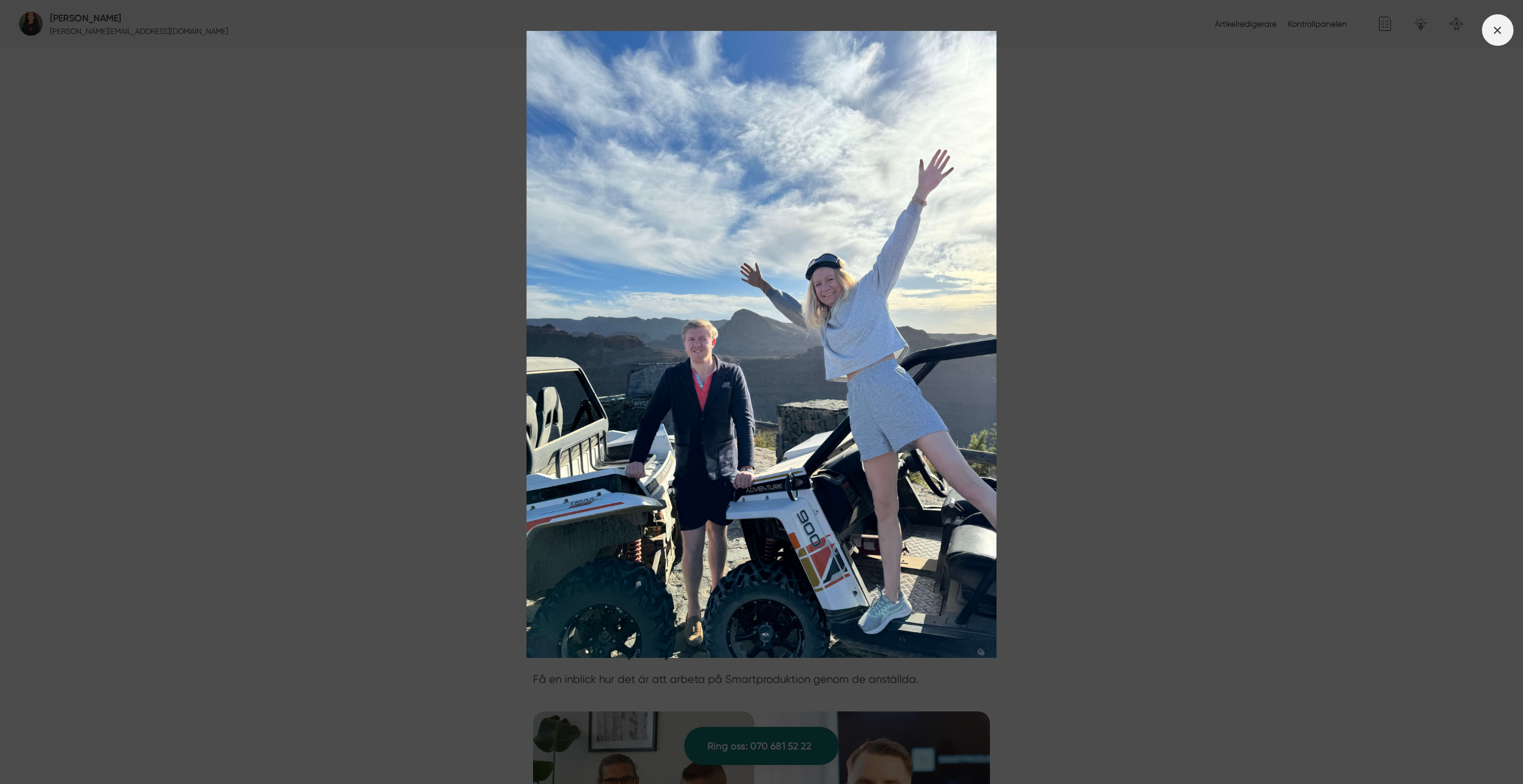
click at [1503, 35] on icon at bounding box center [1497, 30] width 13 height 13
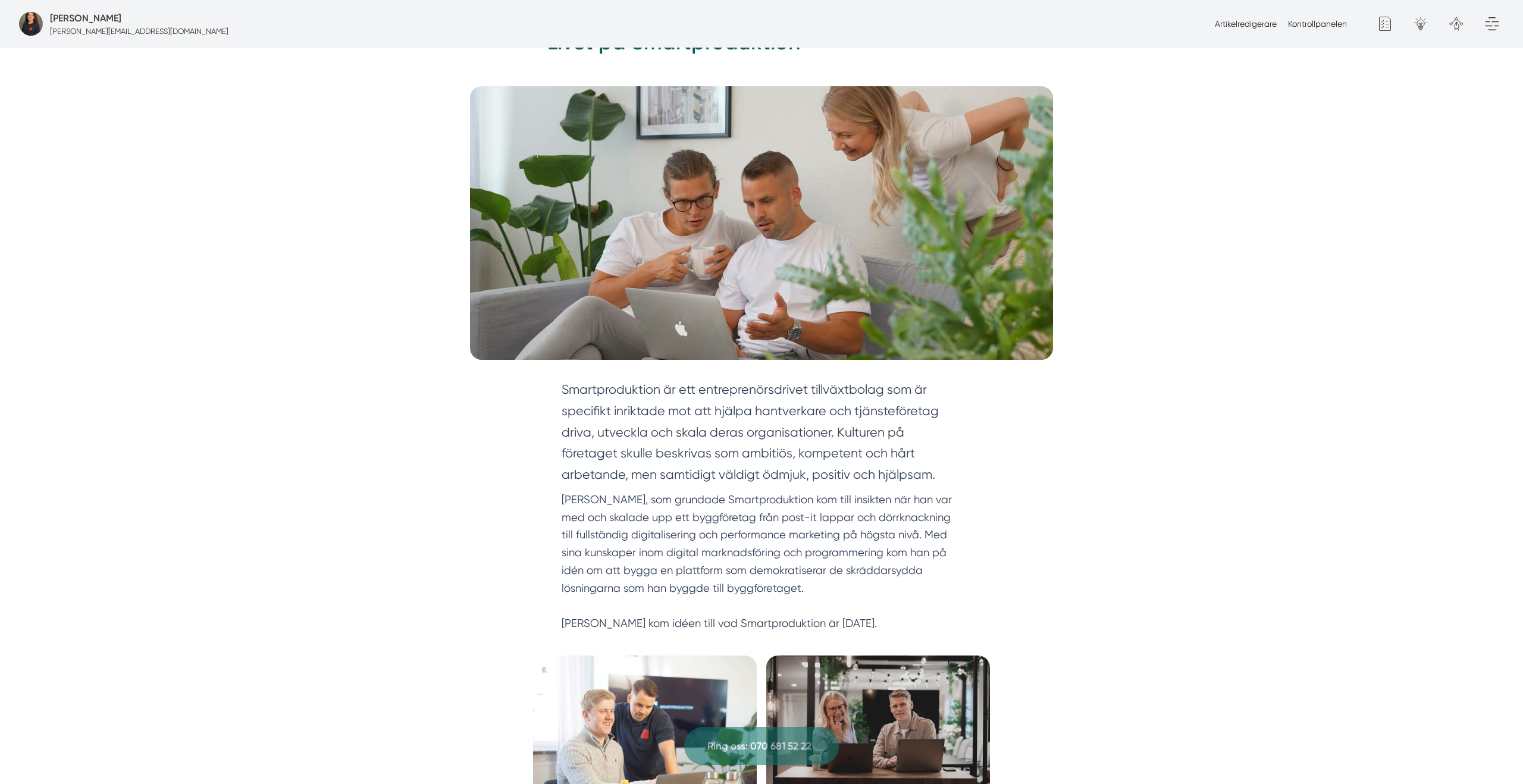
scroll to position [0, 0]
